Goal: Task Accomplishment & Management: Use online tool/utility

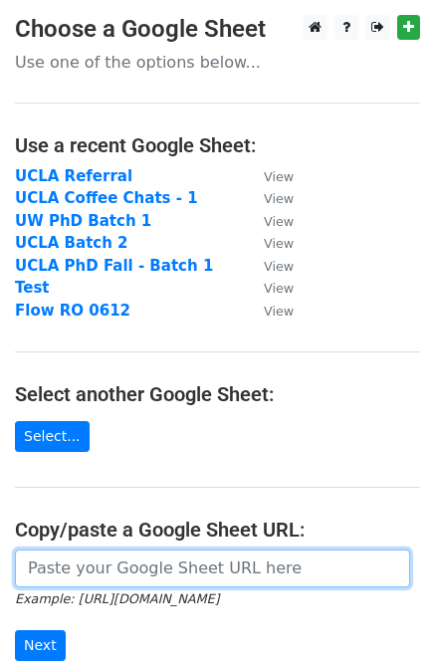
click at [146, 563] on input "url" at bounding box center [212, 568] width 395 height 38
paste input "https://docs.google.com/spreadsheets/d/1zQqRm0dPaHnyWIijKl3oS_Z8pn1L5V8uOUdbMDO…"
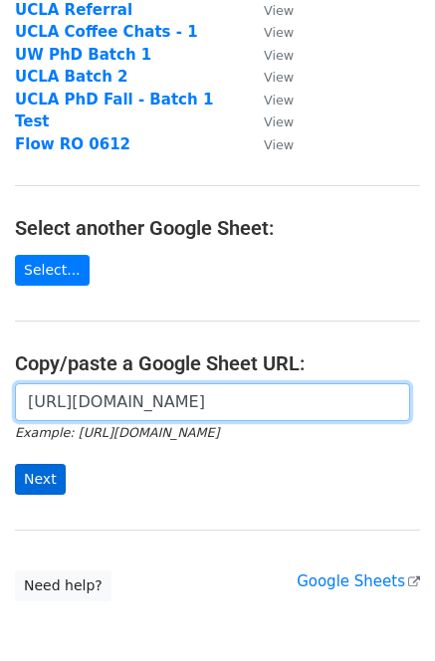
type input "https://docs.google.com/spreadsheets/d/1zQqRm0dPaHnyWIijKl3oS_Z8pn1L5V8uOUdbMDO…"
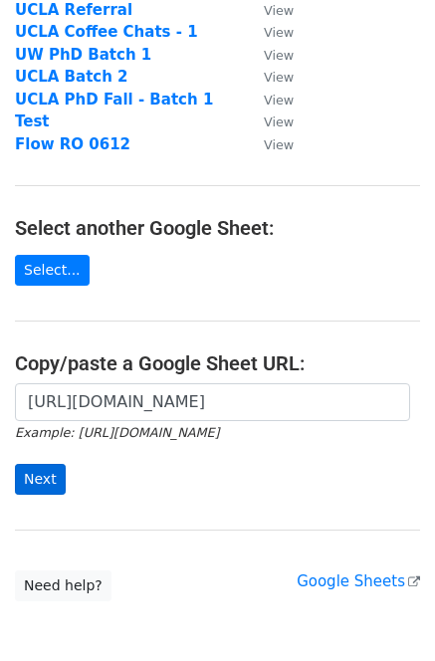
scroll to position [0, 0]
click at [83, 492] on form "https://docs.google.com/spreadsheets/d/1zQqRm0dPaHnyWIijKl3oS_Z8pn1L5V8uOUdbMDO…" at bounding box center [217, 438] width 405 height 111
click at [47, 478] on input "Next" at bounding box center [40, 479] width 51 height 31
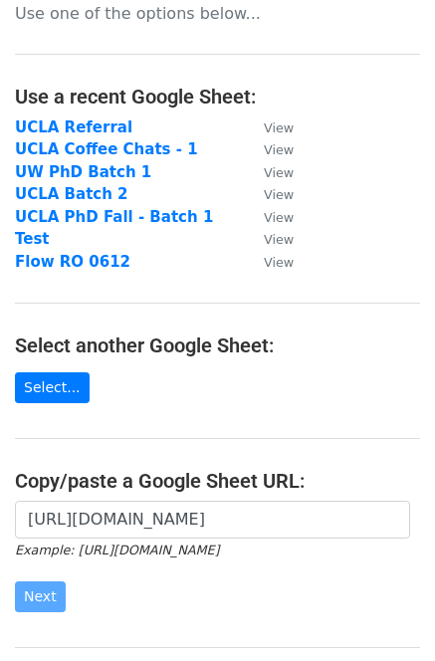
scroll to position [184, 0]
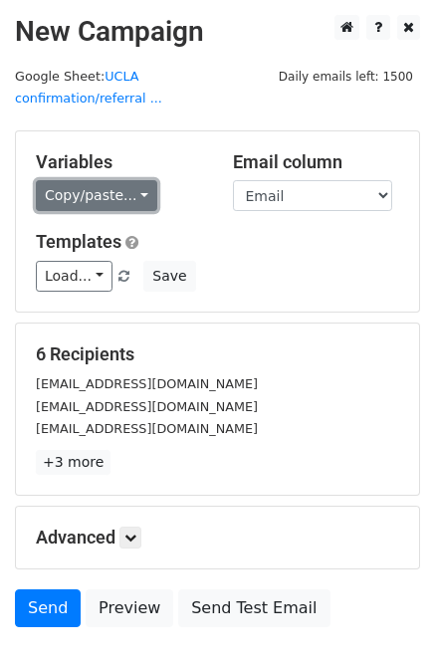
click at [97, 180] on link "Copy/paste..." at bounding box center [96, 195] width 121 height 31
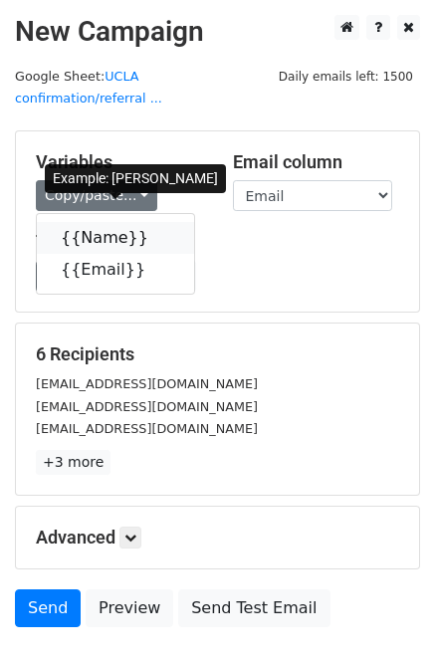
click at [93, 222] on link "{{Name}}" at bounding box center [115, 238] width 157 height 32
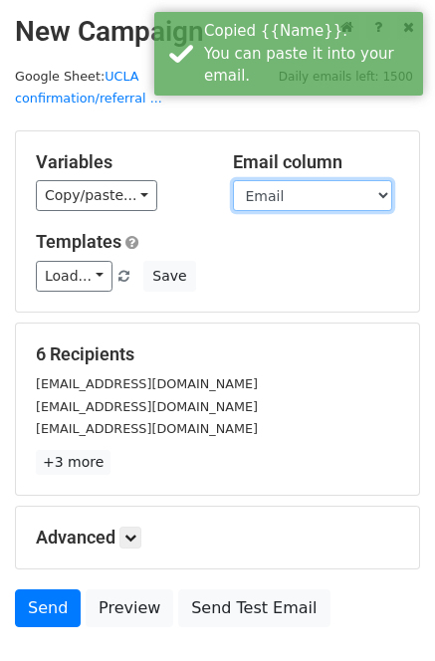
click at [312, 180] on select "Name Email" at bounding box center [312, 195] width 159 height 31
click at [233, 180] on select "Name Email" at bounding box center [312, 195] width 159 height 31
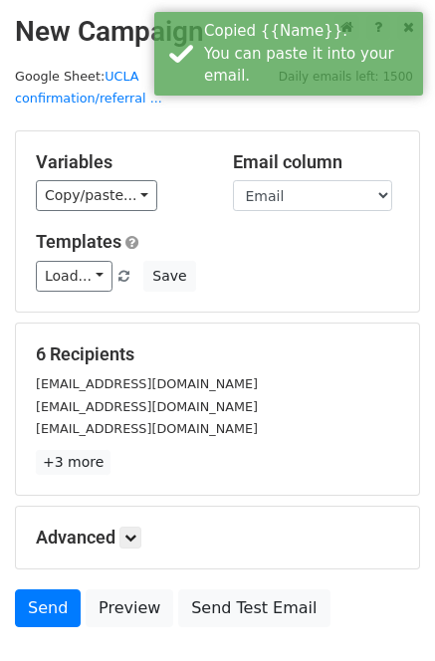
click at [212, 372] on div "[EMAIL_ADDRESS][DOMAIN_NAME]" at bounding box center [217, 383] width 393 height 23
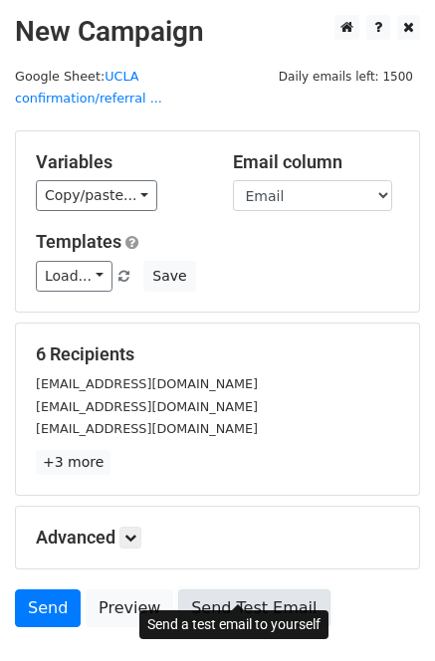
click at [235, 589] on link "Send Test Email" at bounding box center [253, 608] width 151 height 38
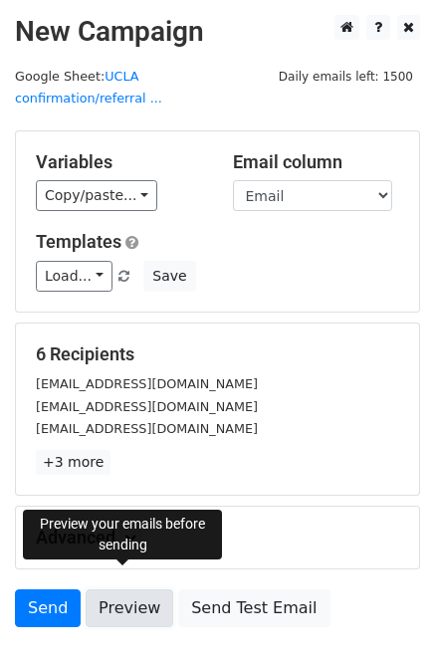
click at [111, 589] on link "Preview" at bounding box center [130, 608] width 88 height 38
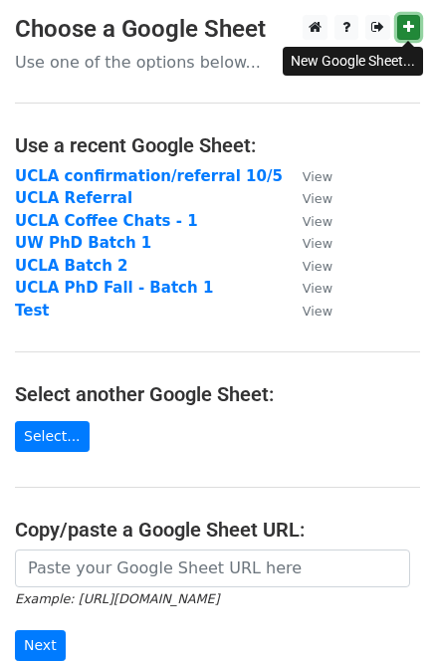
click at [414, 20] on link at bounding box center [408, 27] width 23 height 25
